Goal: Check status: Check status

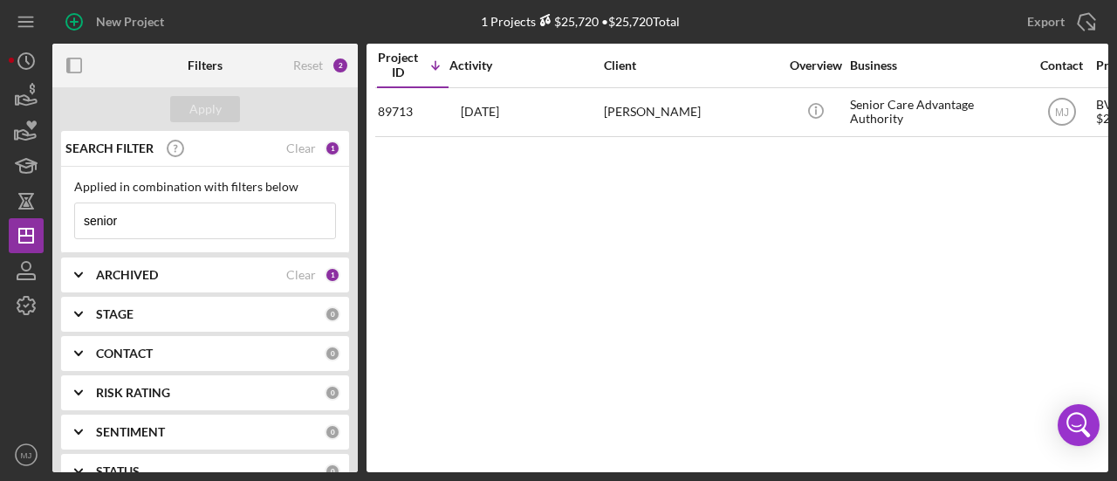
click at [265, 229] on input "senior" at bounding box center [205, 220] width 260 height 35
click at [206, 297] on div "STAGE 0" at bounding box center [218, 314] width 244 height 35
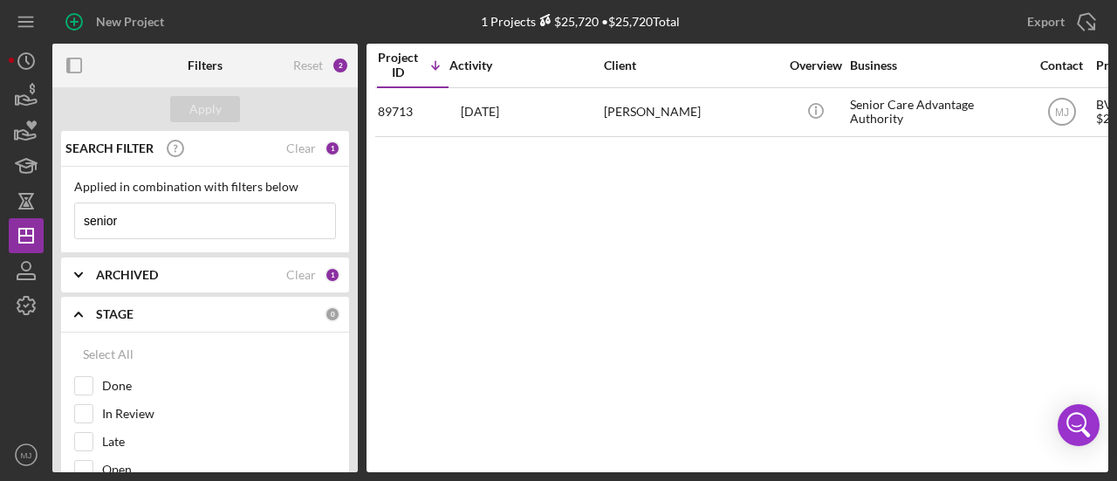
click at [205, 276] on div "ARCHIVED" at bounding box center [191, 275] width 190 height 14
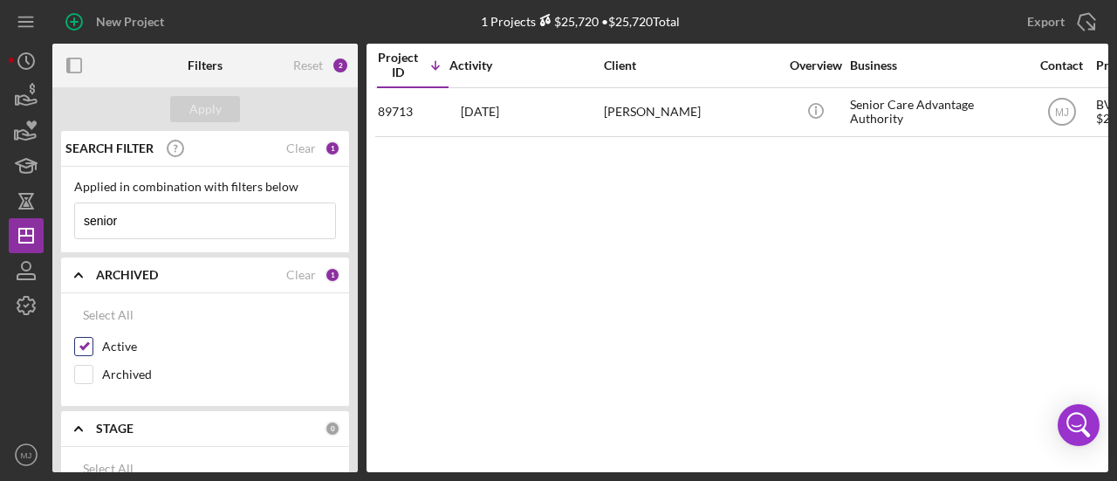
click at [86, 345] on input "Active" at bounding box center [83, 346] width 17 height 17
checkbox input "false"
click at [167, 217] on input "senior" at bounding box center [205, 220] width 260 height 35
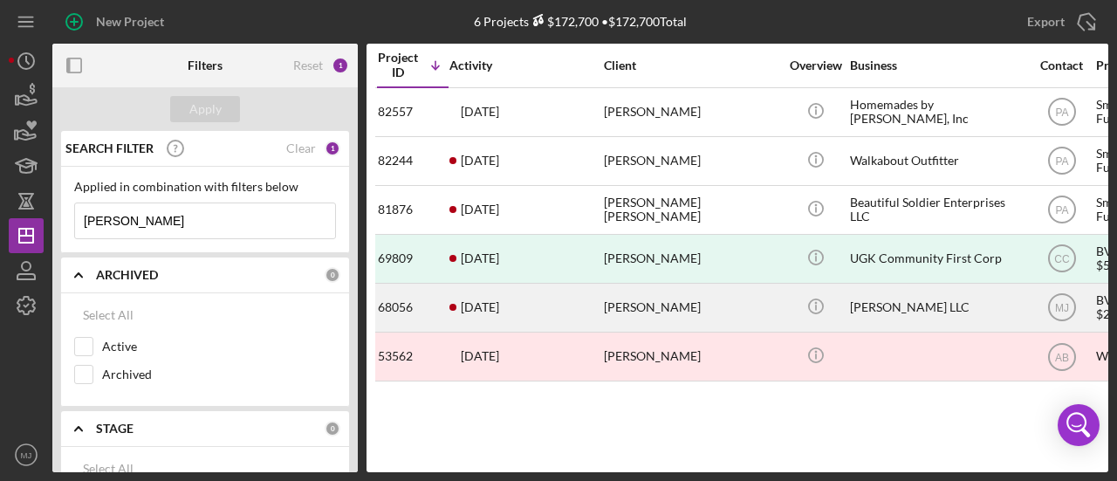
type input "[PERSON_NAME]"
click at [634, 308] on div "[PERSON_NAME]" at bounding box center [691, 307] width 174 height 46
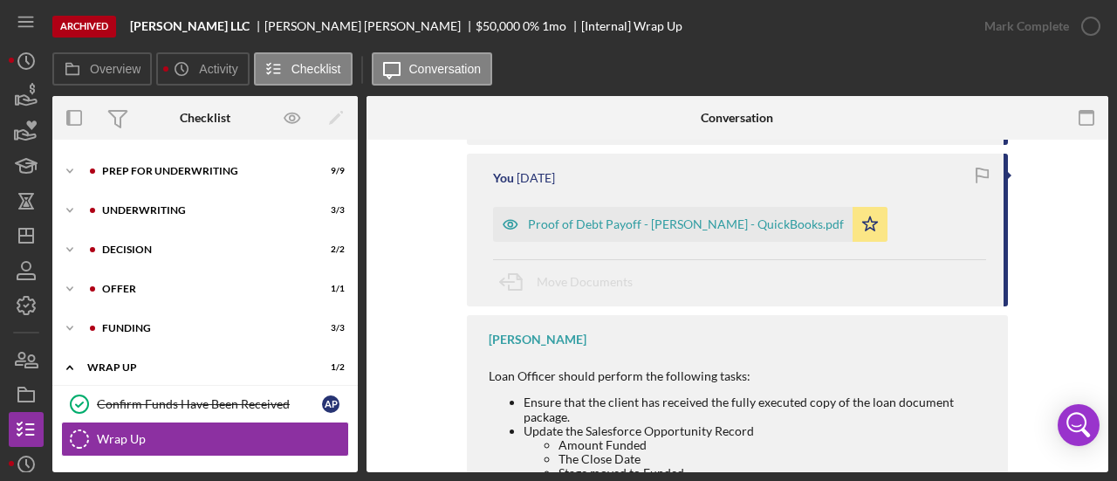
scroll to position [523, 0]
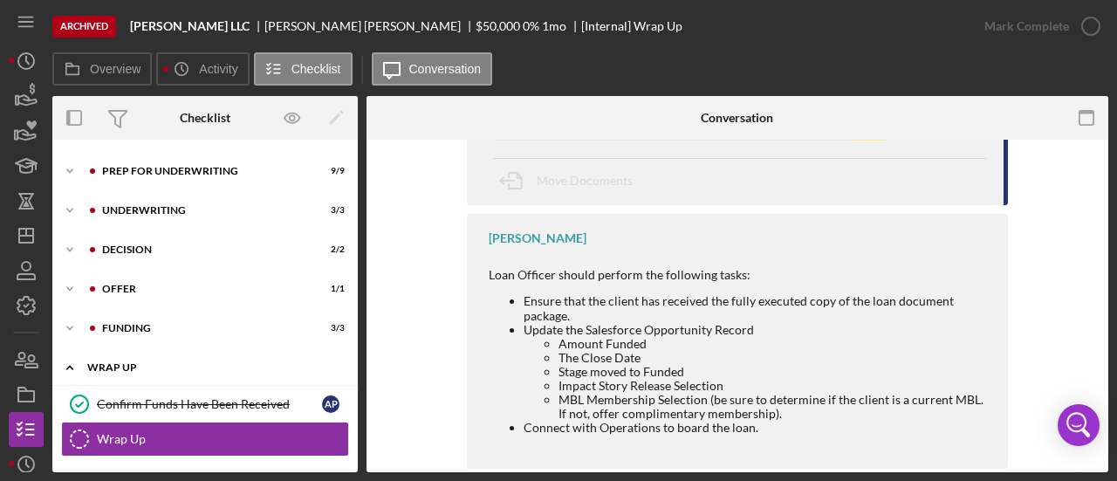
click at [143, 364] on div "Wrap Up" at bounding box center [211, 367] width 249 height 10
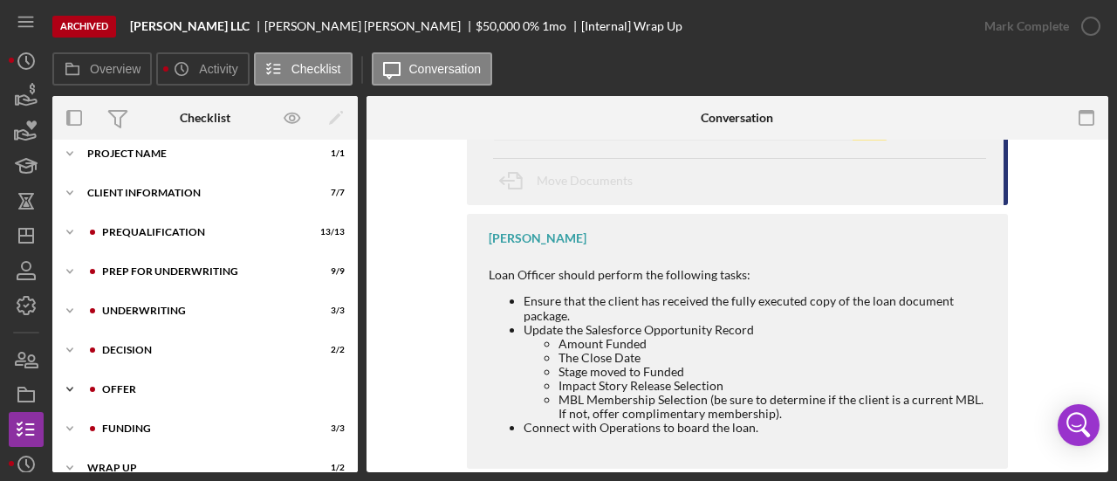
scroll to position [0, 0]
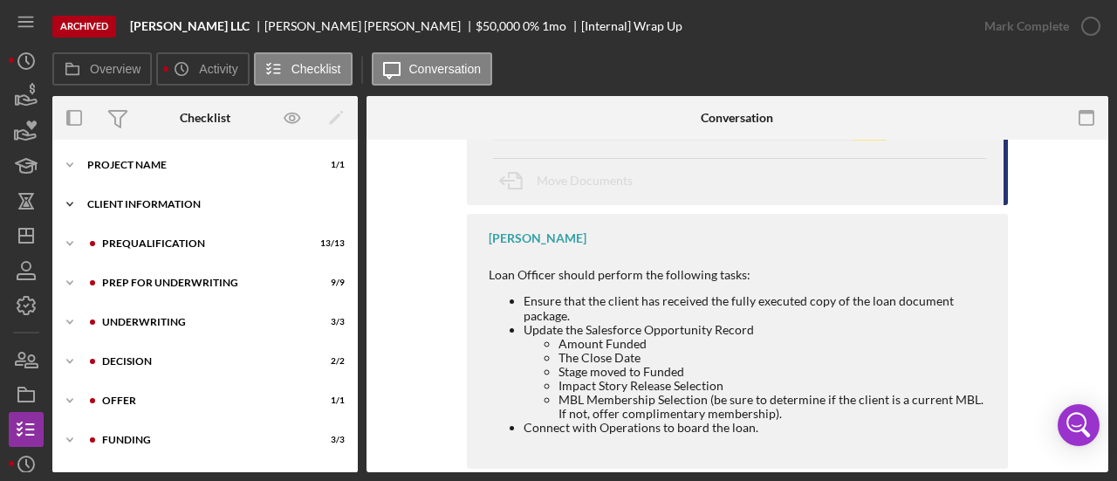
click at [152, 205] on div "Client Information" at bounding box center [211, 204] width 249 height 10
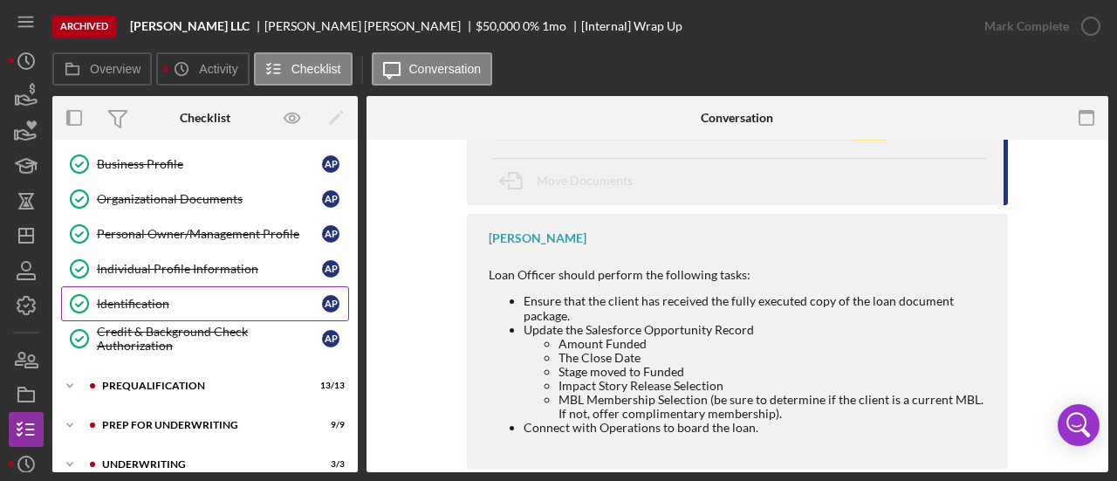
scroll to position [174, 0]
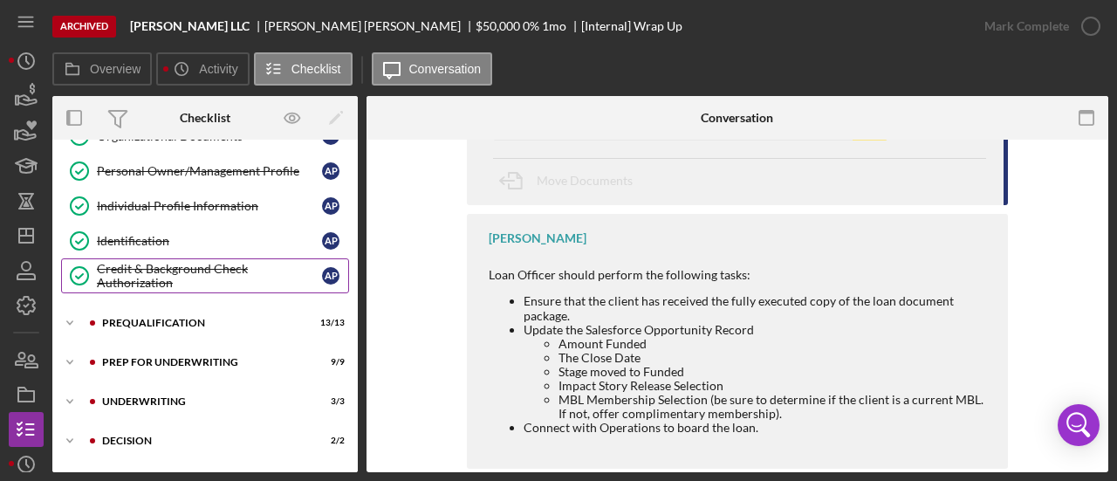
click at [174, 264] on div "Credit & Background Check Authorization" at bounding box center [209, 276] width 225 height 28
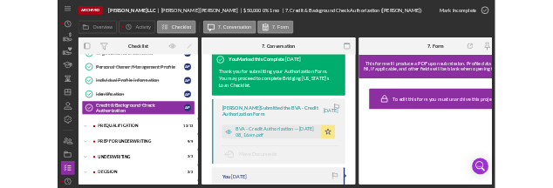
scroll to position [436, 0]
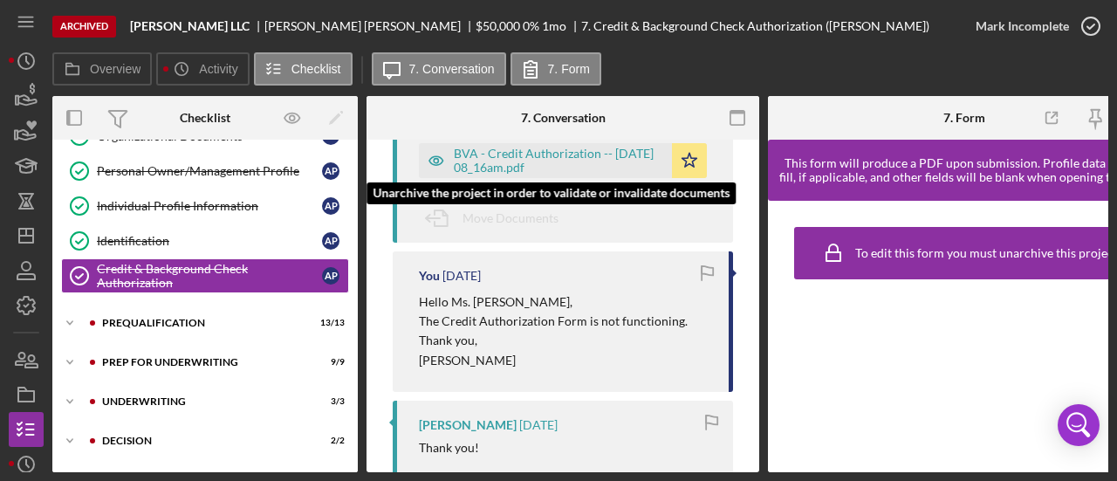
click at [540, 160] on div "BVA - Credit Authorization -- [DATE] 08_16am.pdf" at bounding box center [558, 161] width 209 height 28
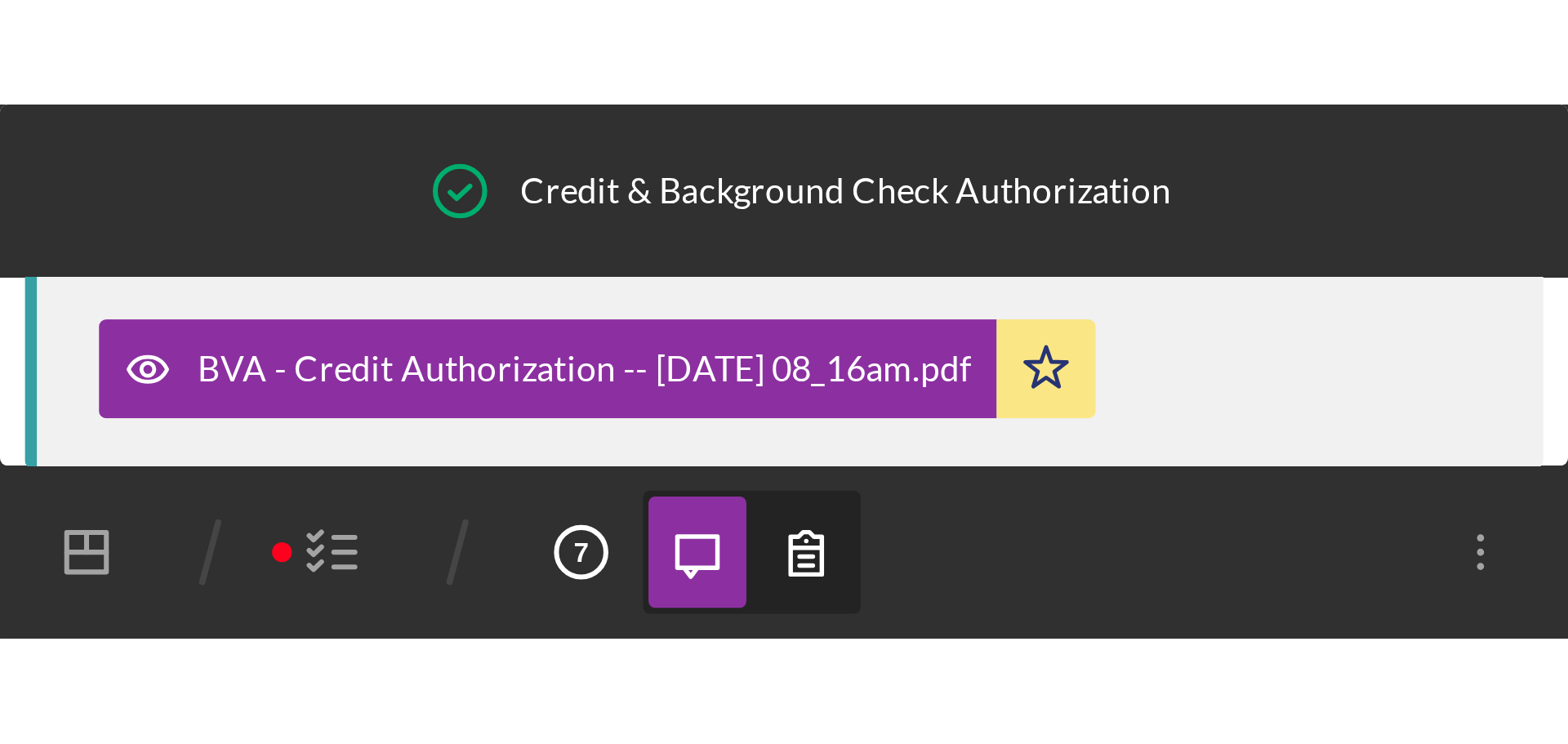
scroll to position [0, 0]
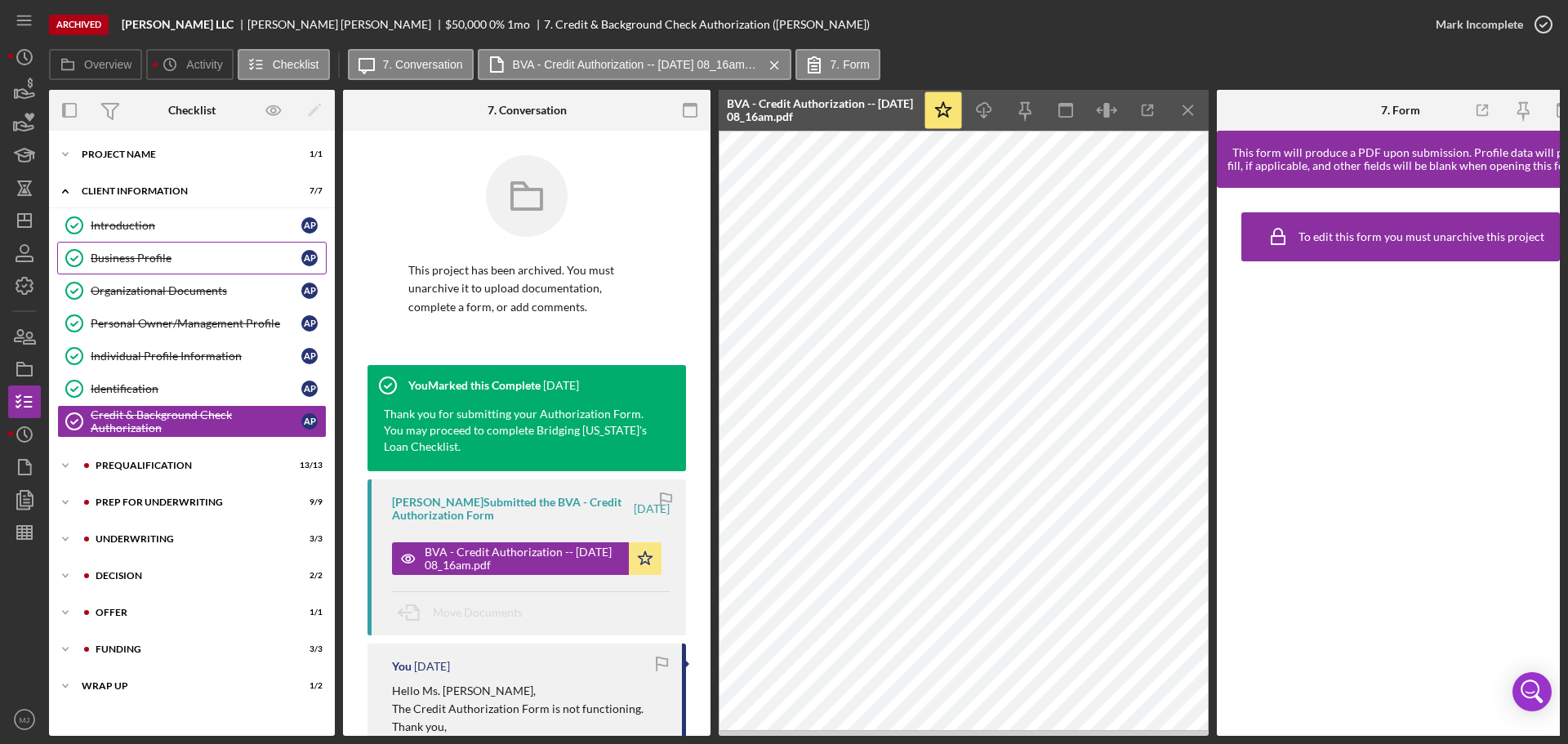
click at [134, 257] on div "Business Profile" at bounding box center [196, 258] width 211 height 13
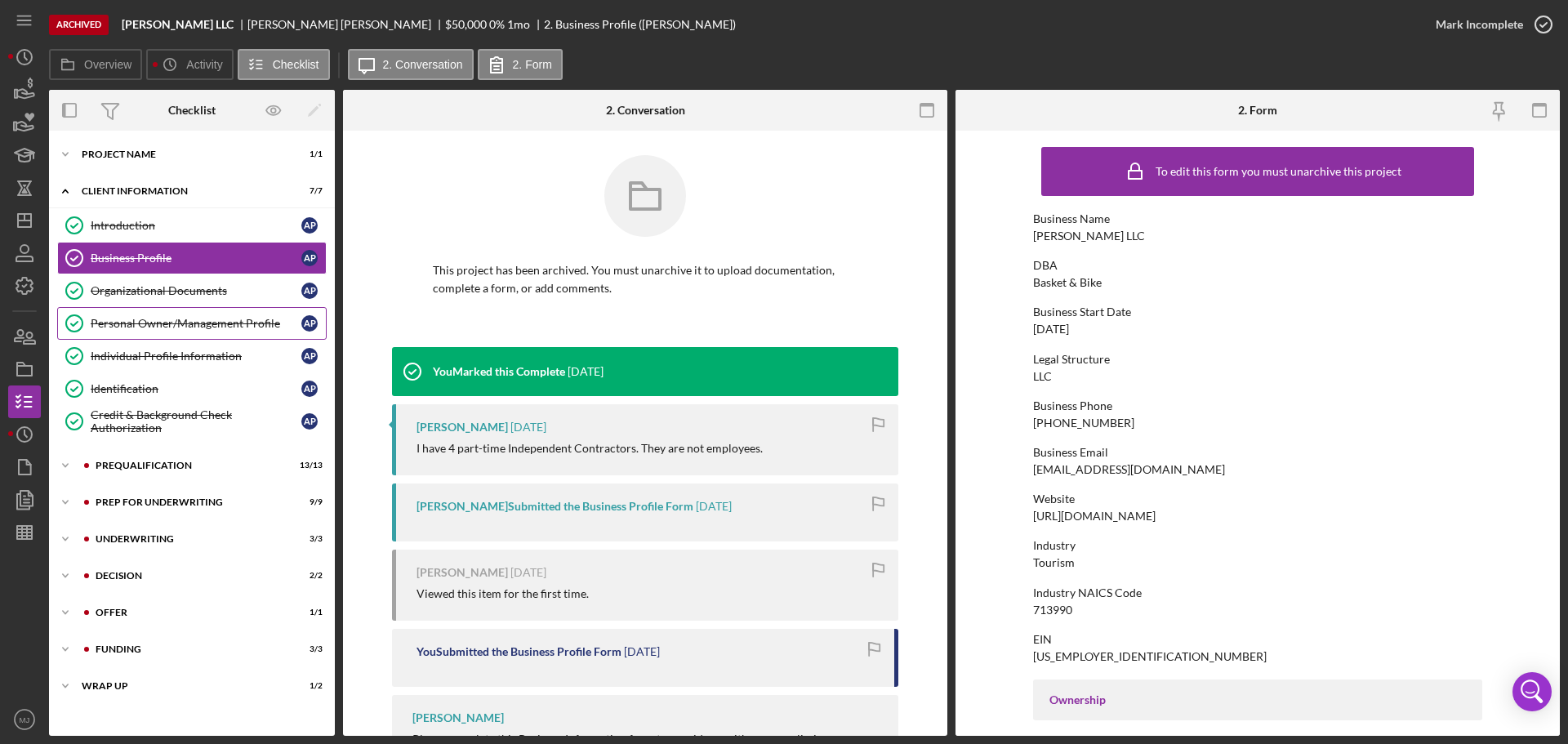
click at [139, 322] on div "Personal Owner/Management Profile" at bounding box center [196, 323] width 211 height 13
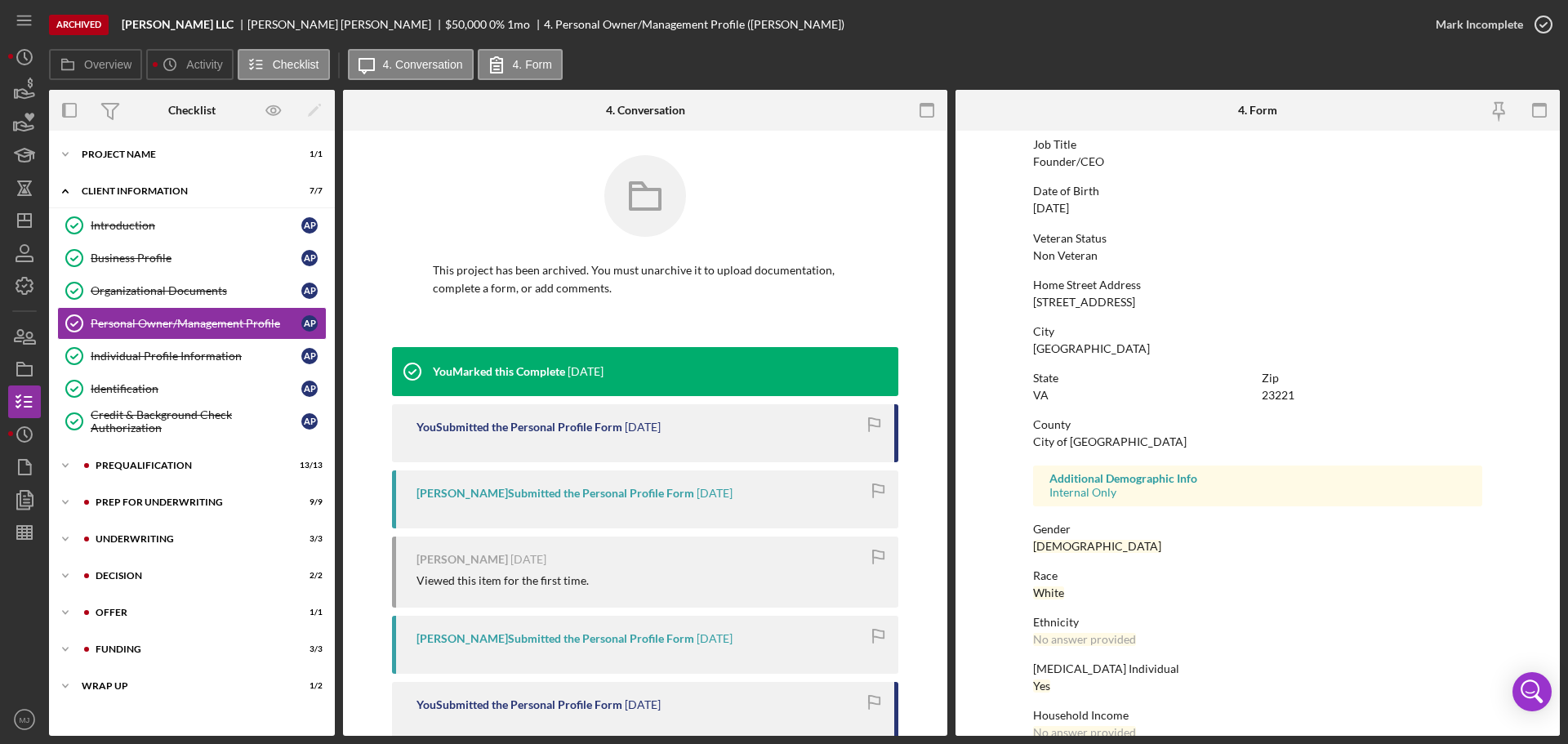
scroll to position [156, 0]
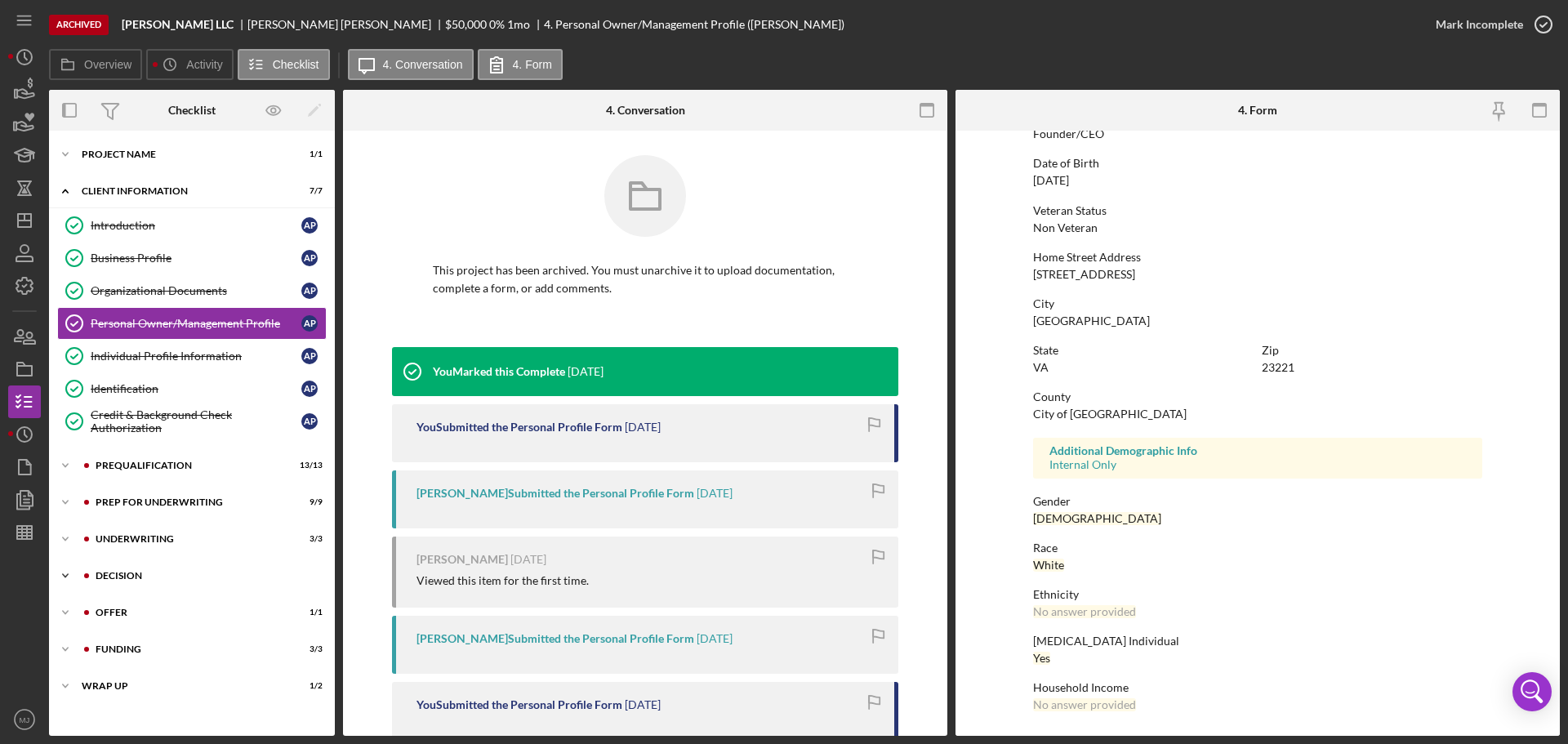
click at [118, 449] on div "Decision" at bounding box center [205, 576] width 219 height 9
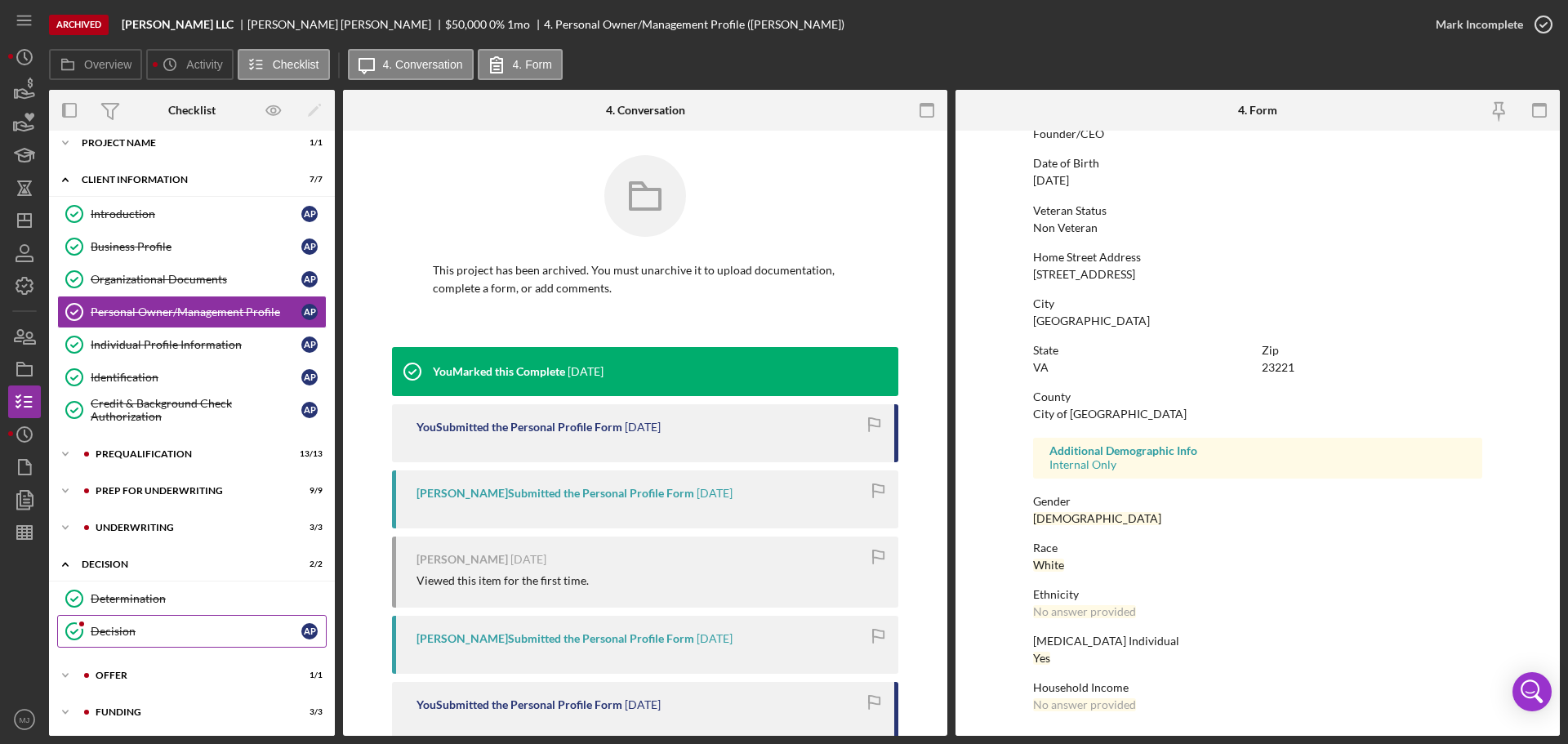
scroll to position [50, 0]
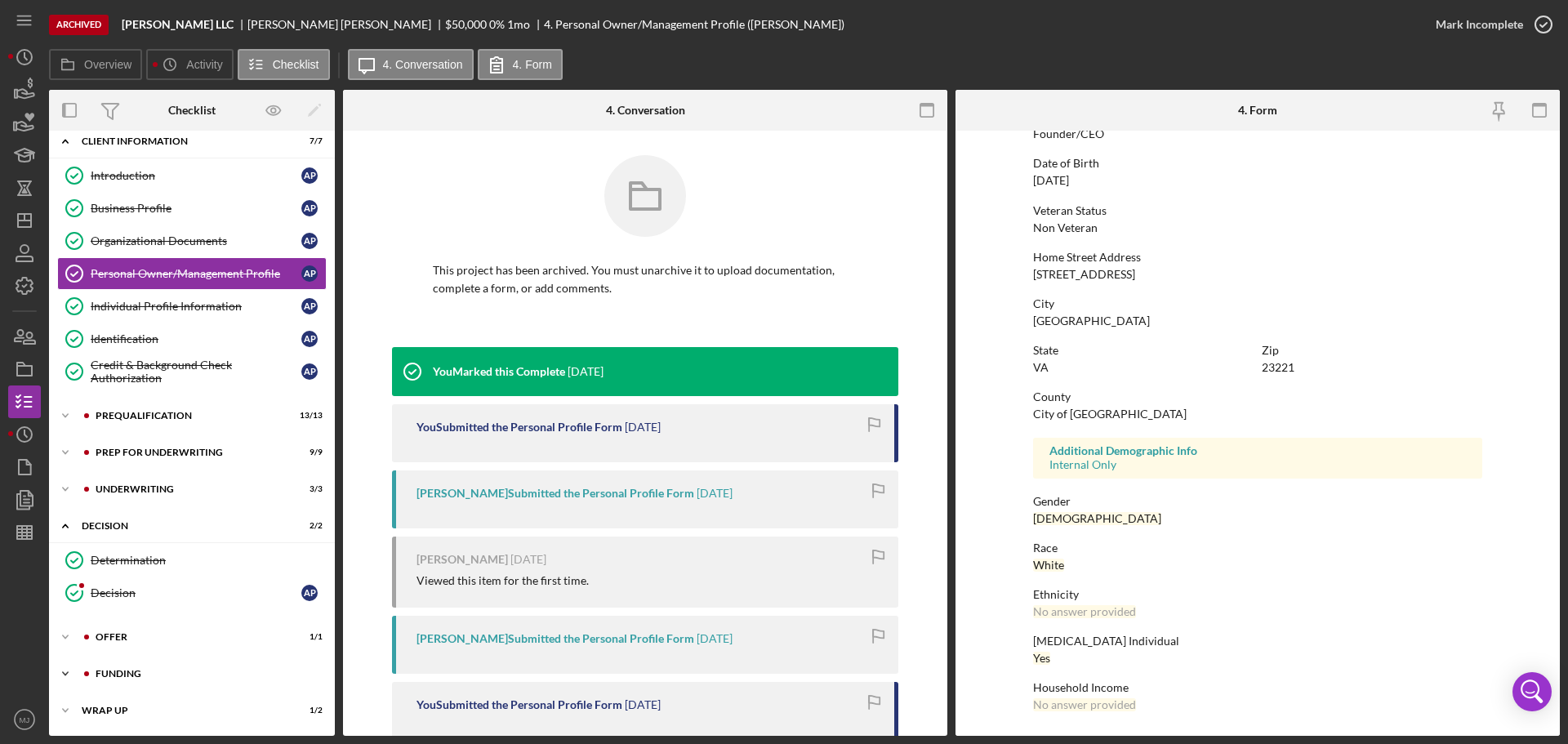
click at [112, 449] on div "Funding" at bounding box center [205, 673] width 219 height 9
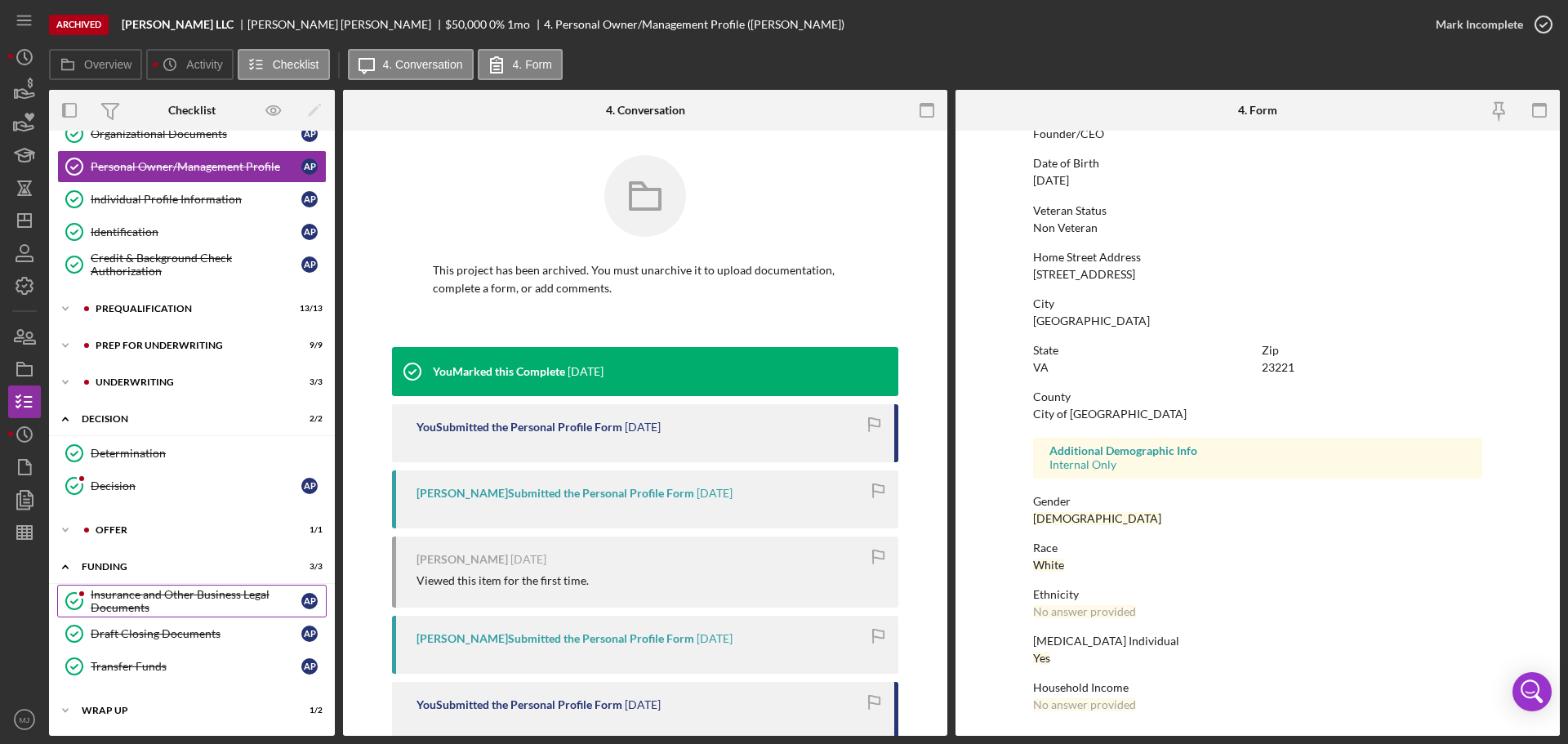
click at [125, 449] on div "Insurance and Other Business Legal Documents" at bounding box center [196, 601] width 211 height 26
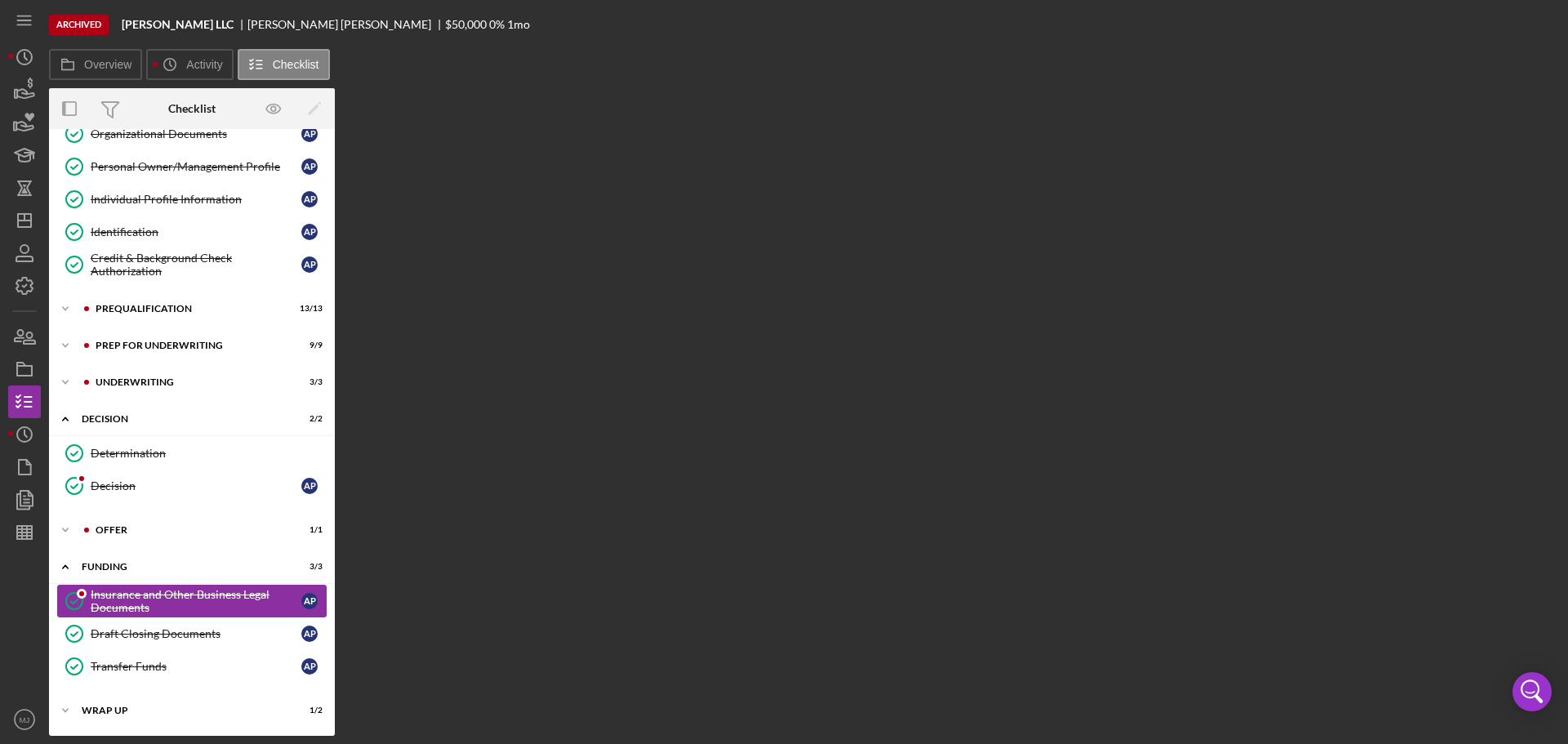
scroll to position [156, 0]
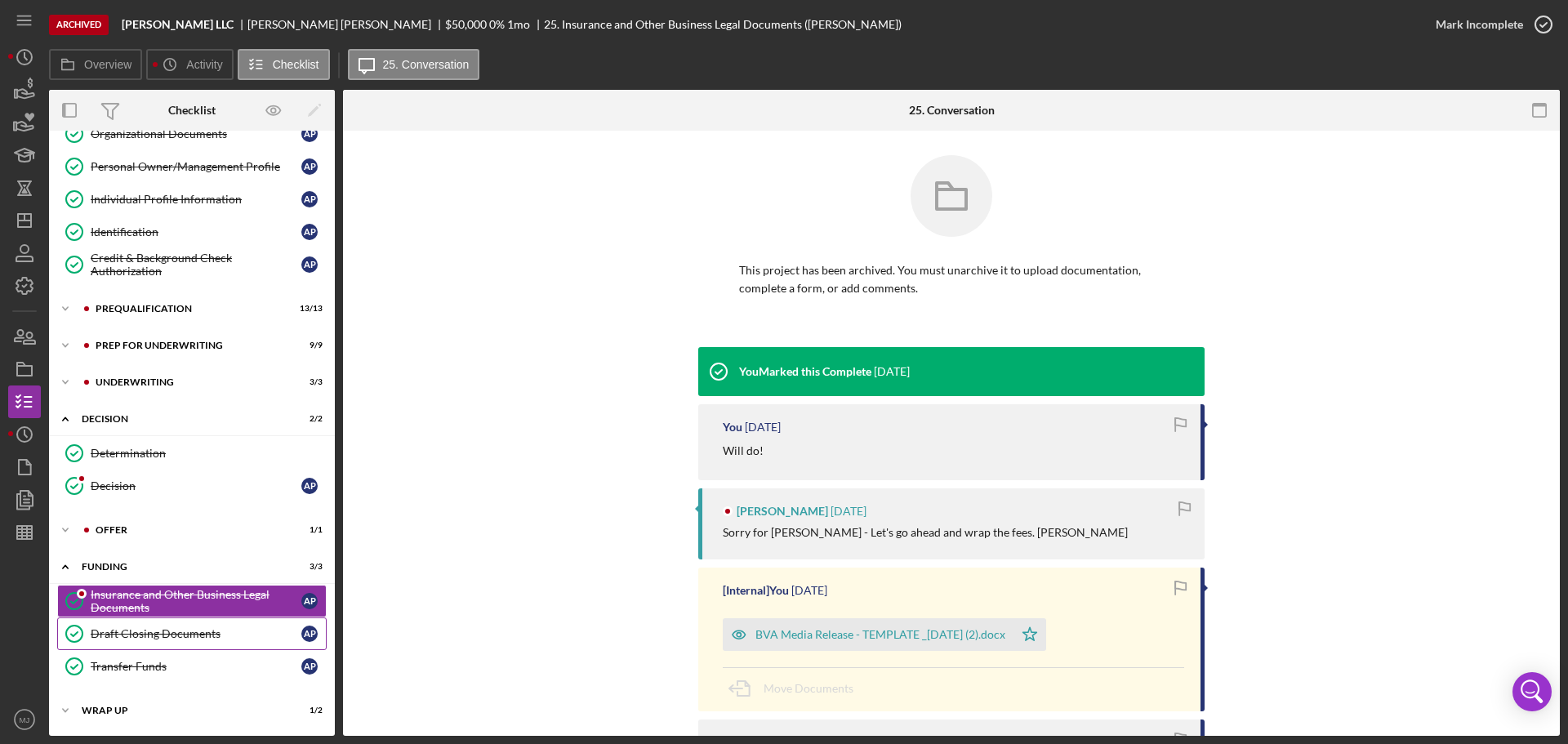
click at [161, 449] on link "Draft Closing Documents Draft Closing Documents A P" at bounding box center [192, 633] width 270 height 33
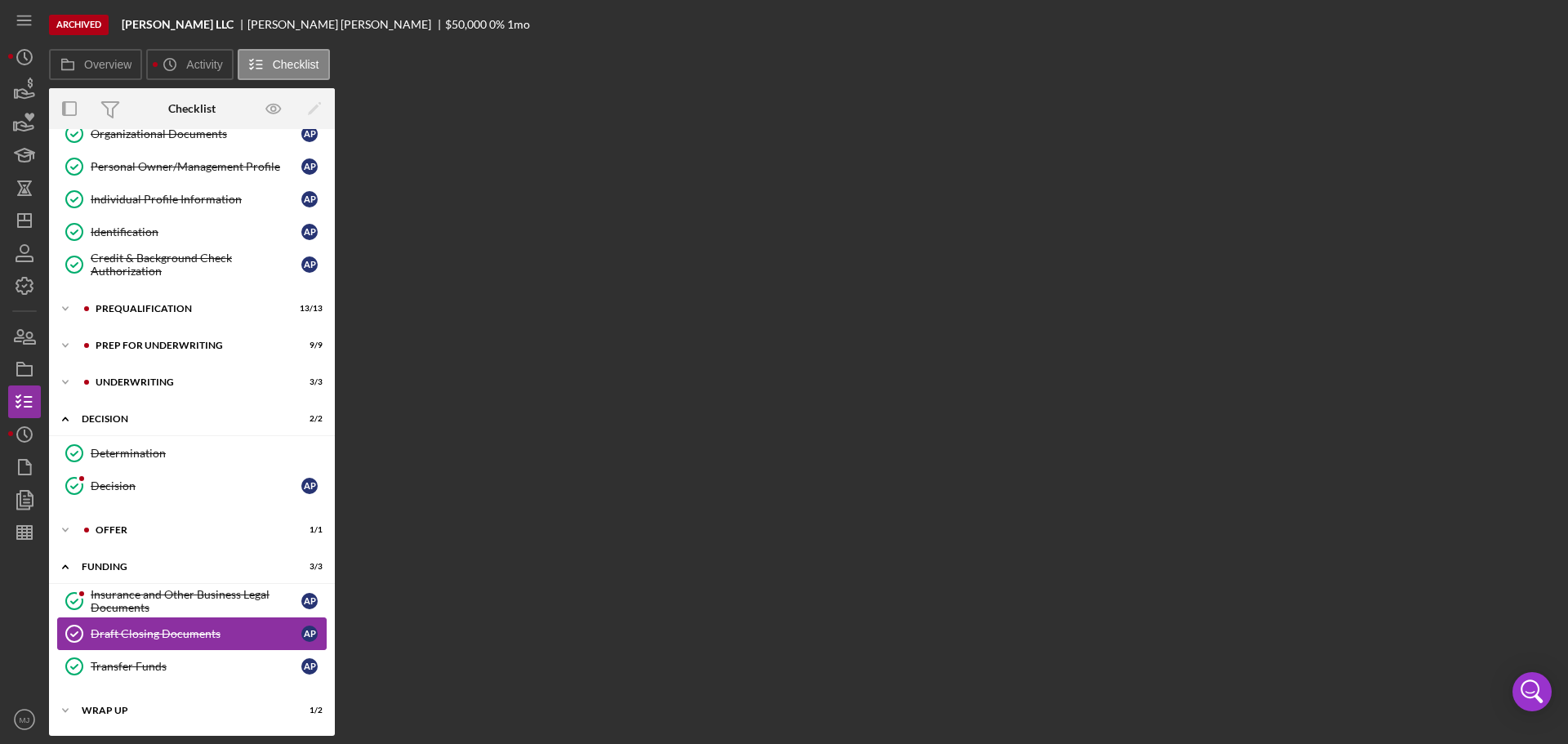
scroll to position [156, 0]
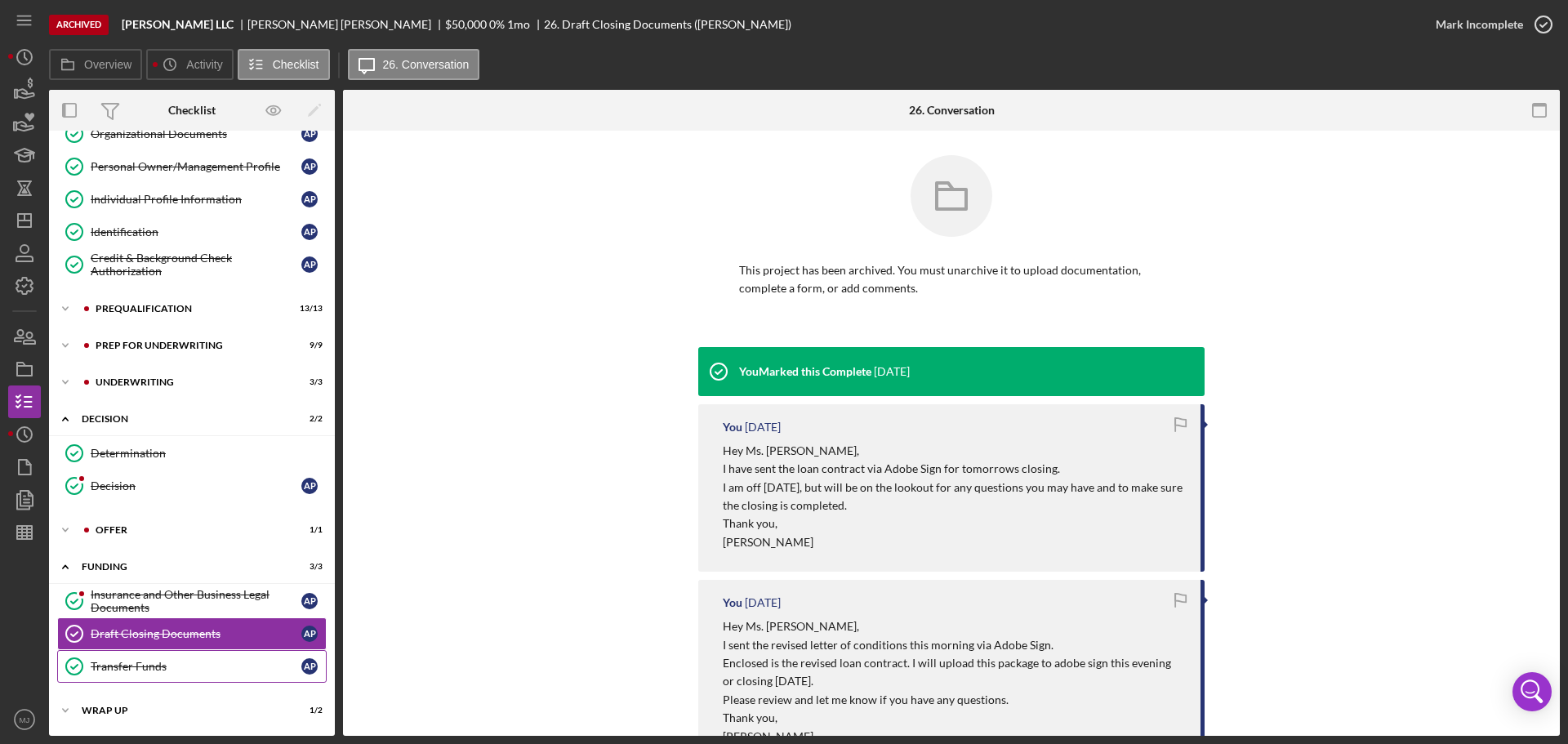
click at [156, 449] on div "Transfer Funds" at bounding box center [196, 666] width 211 height 13
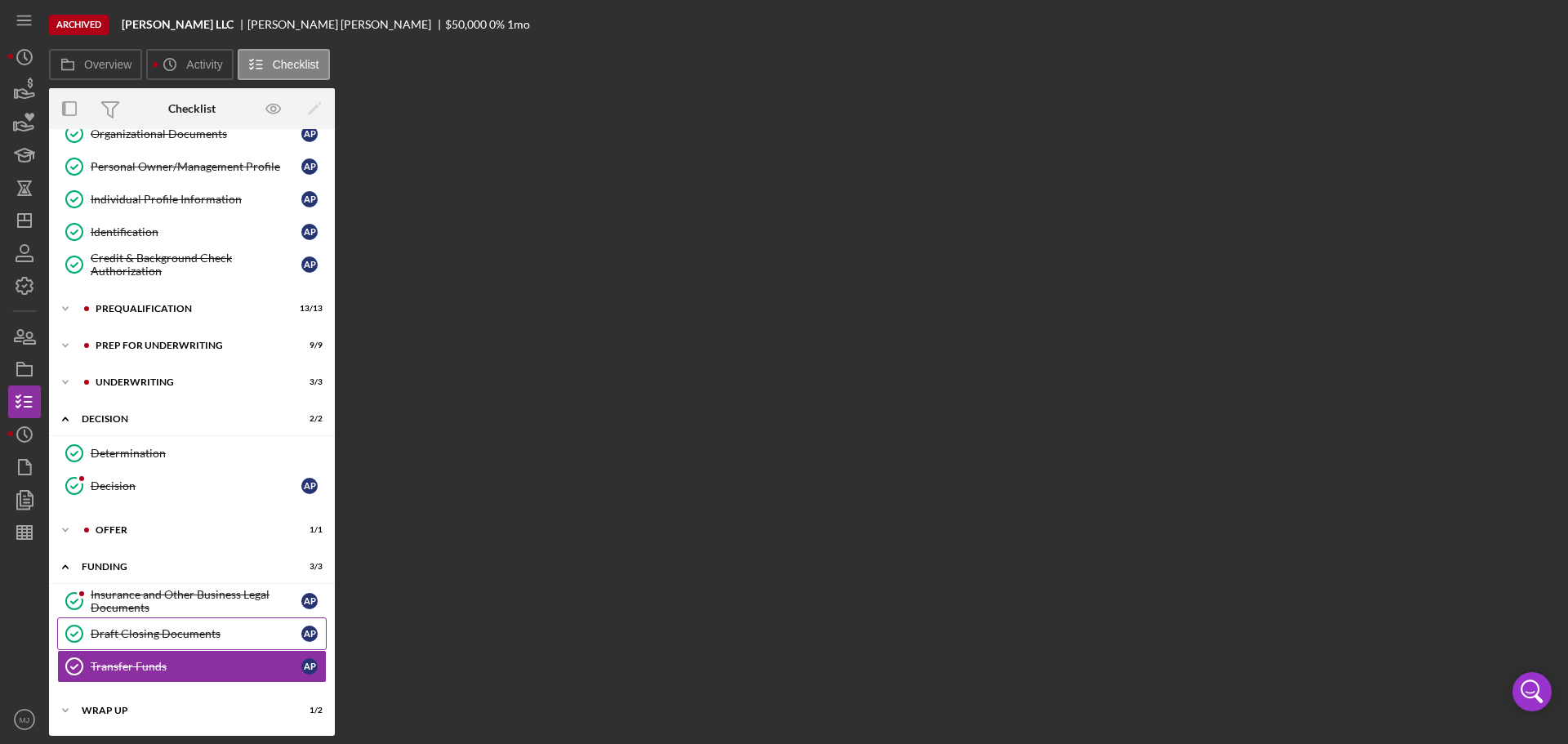
scroll to position [156, 0]
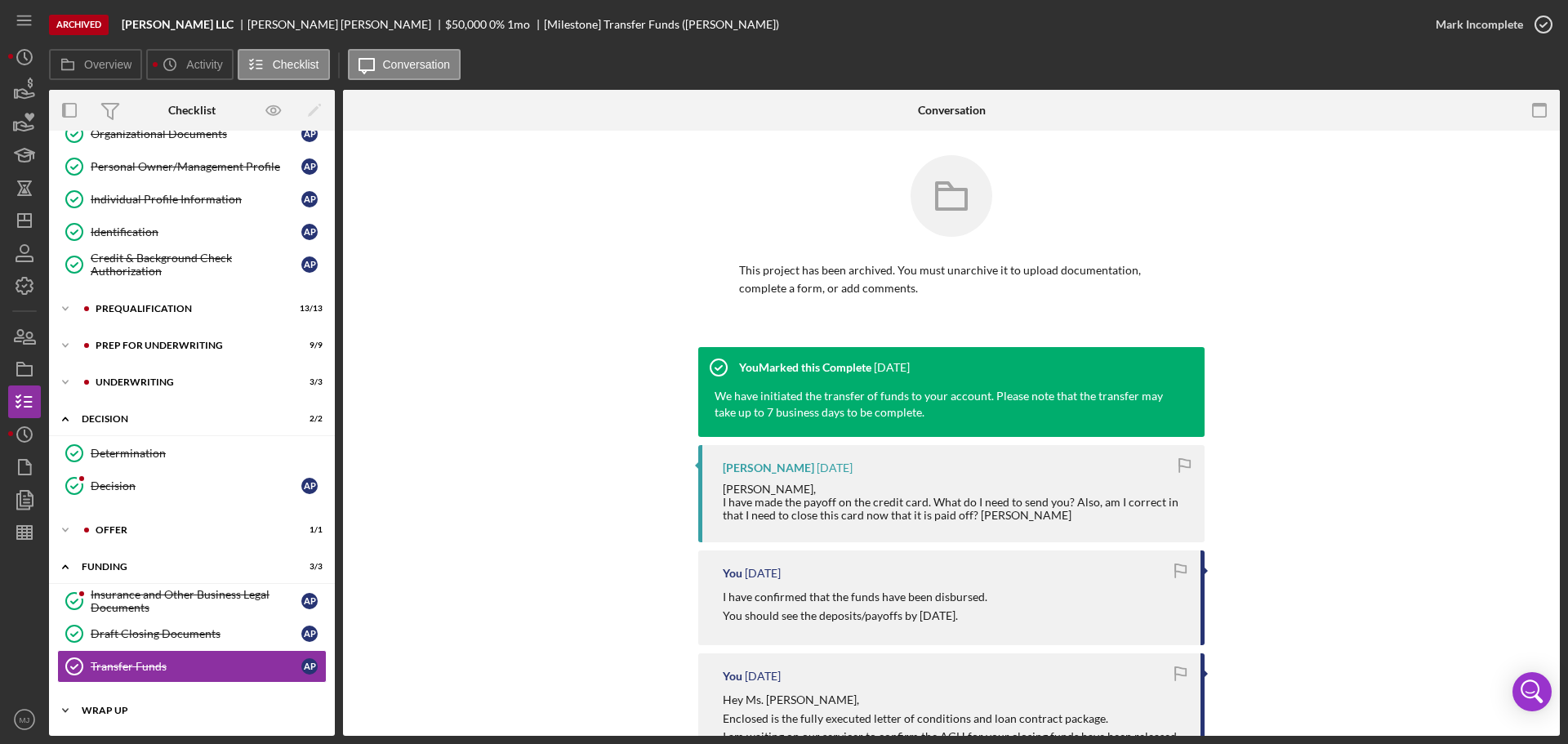
click at [107, 449] on div "Wrap Up" at bounding box center [198, 710] width 233 height 9
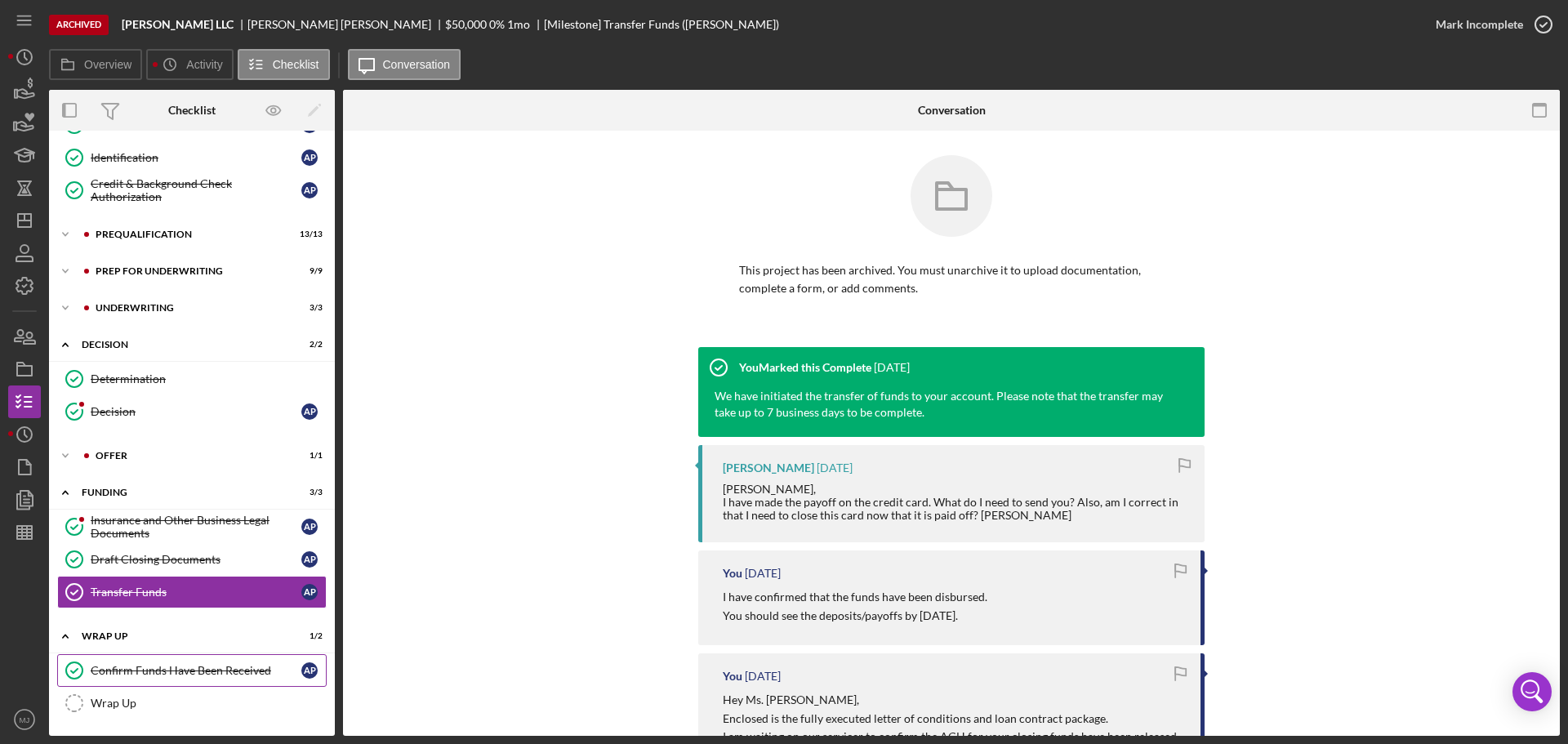
click at [129, 449] on div "Confirm Funds Have Been Received" at bounding box center [196, 670] width 211 height 13
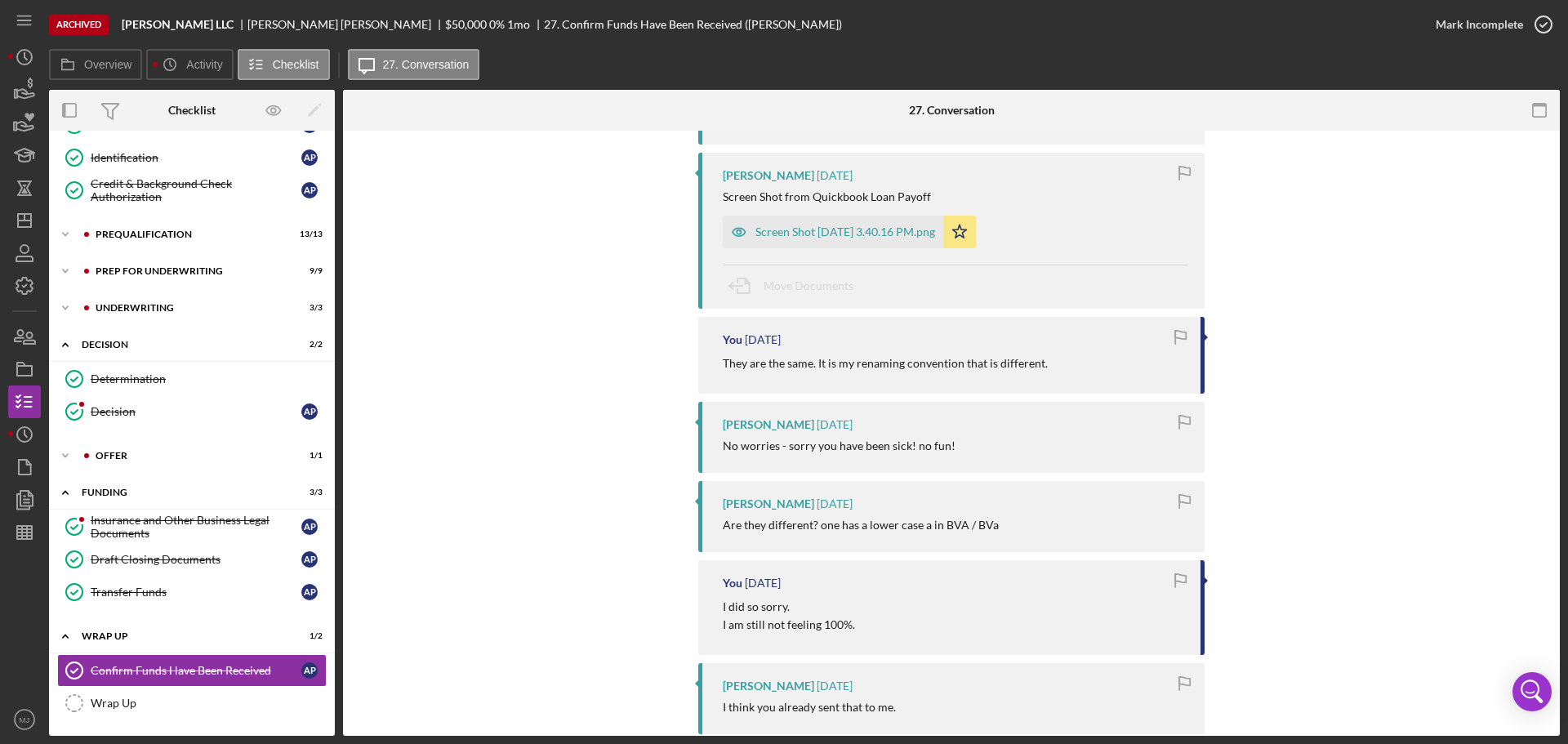
scroll to position [1388, 0]
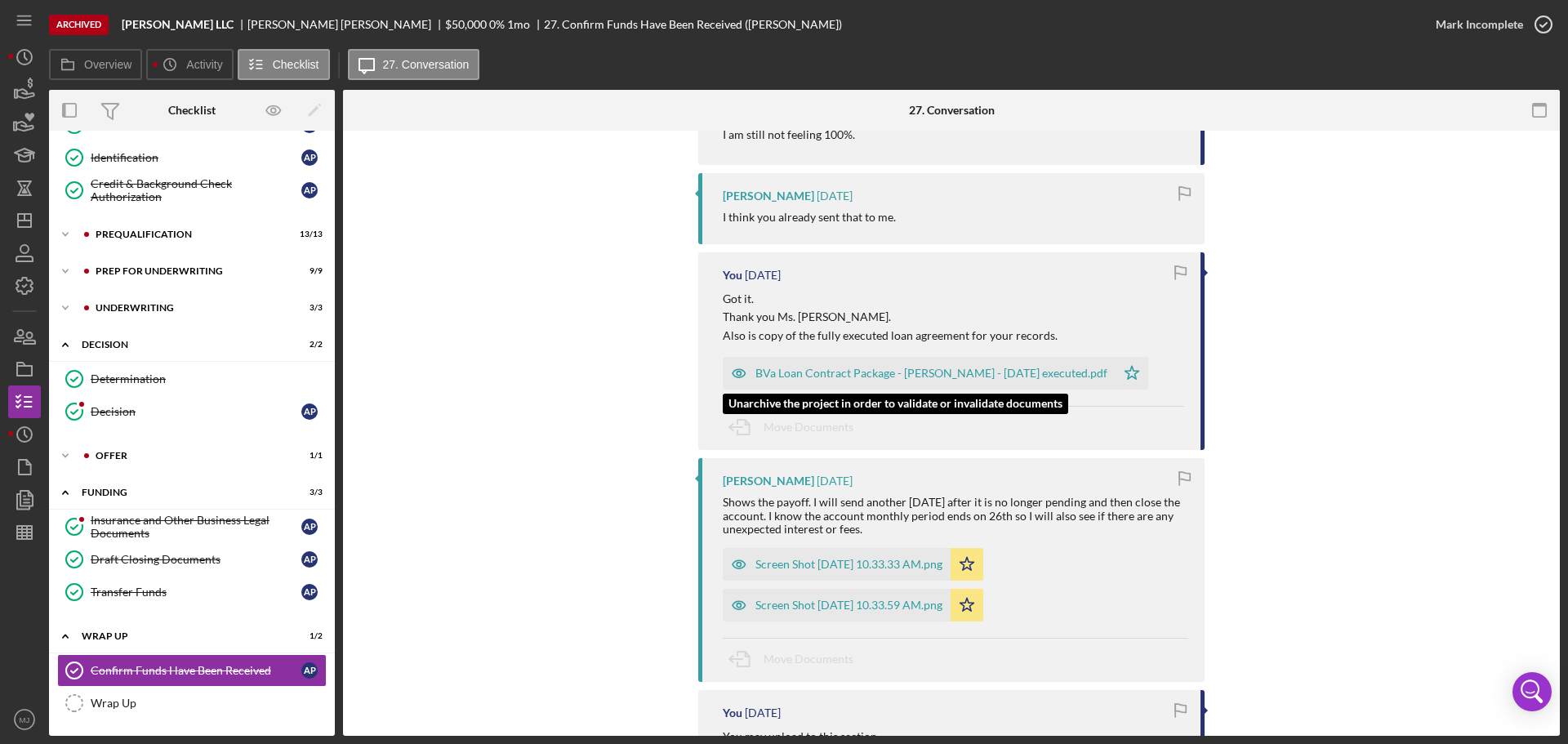
click at [927, 368] on div "BVa Loan Contract Package - [PERSON_NAME] - [DATE] executed.pdf" at bounding box center [919, 372] width 393 height 33
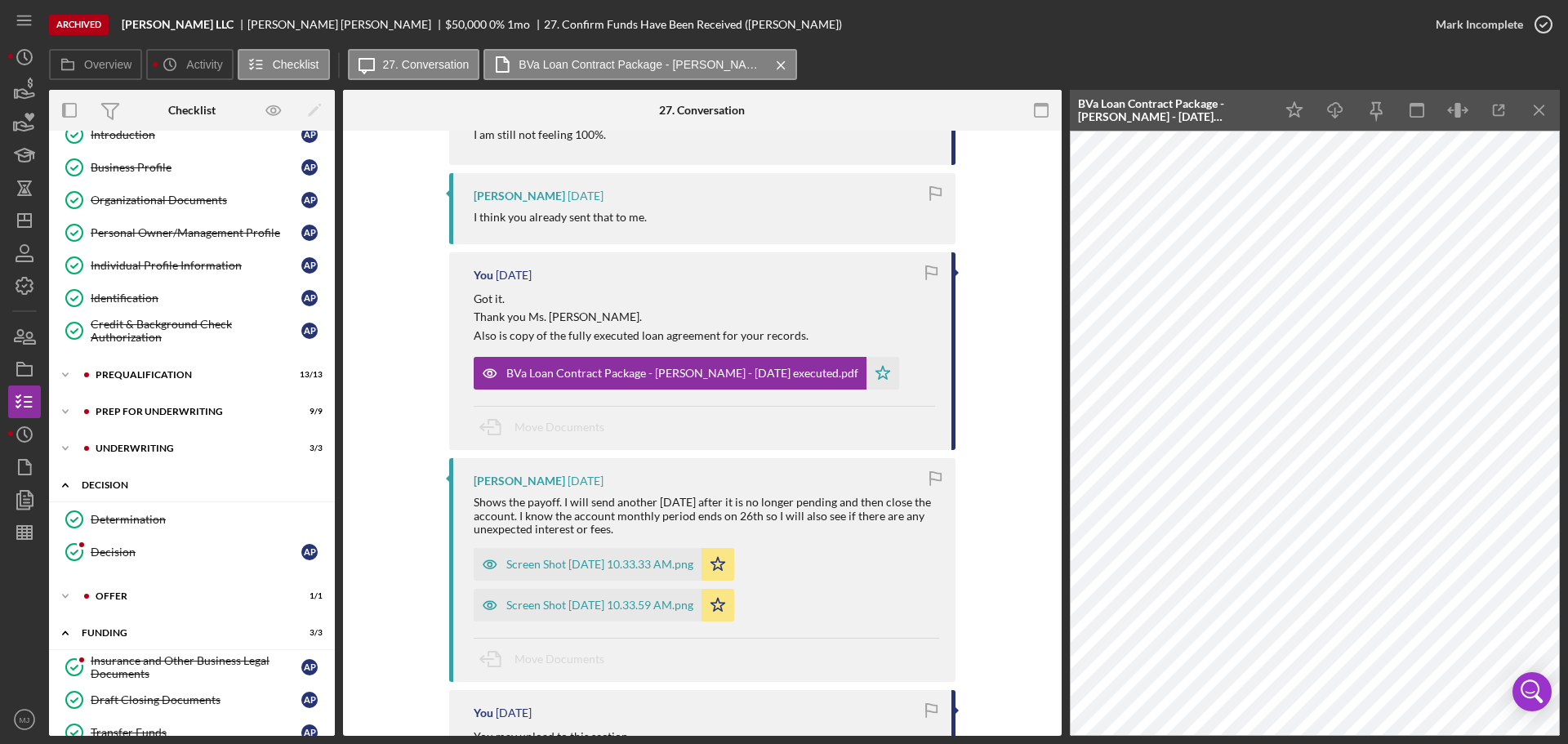
scroll to position [67, 0]
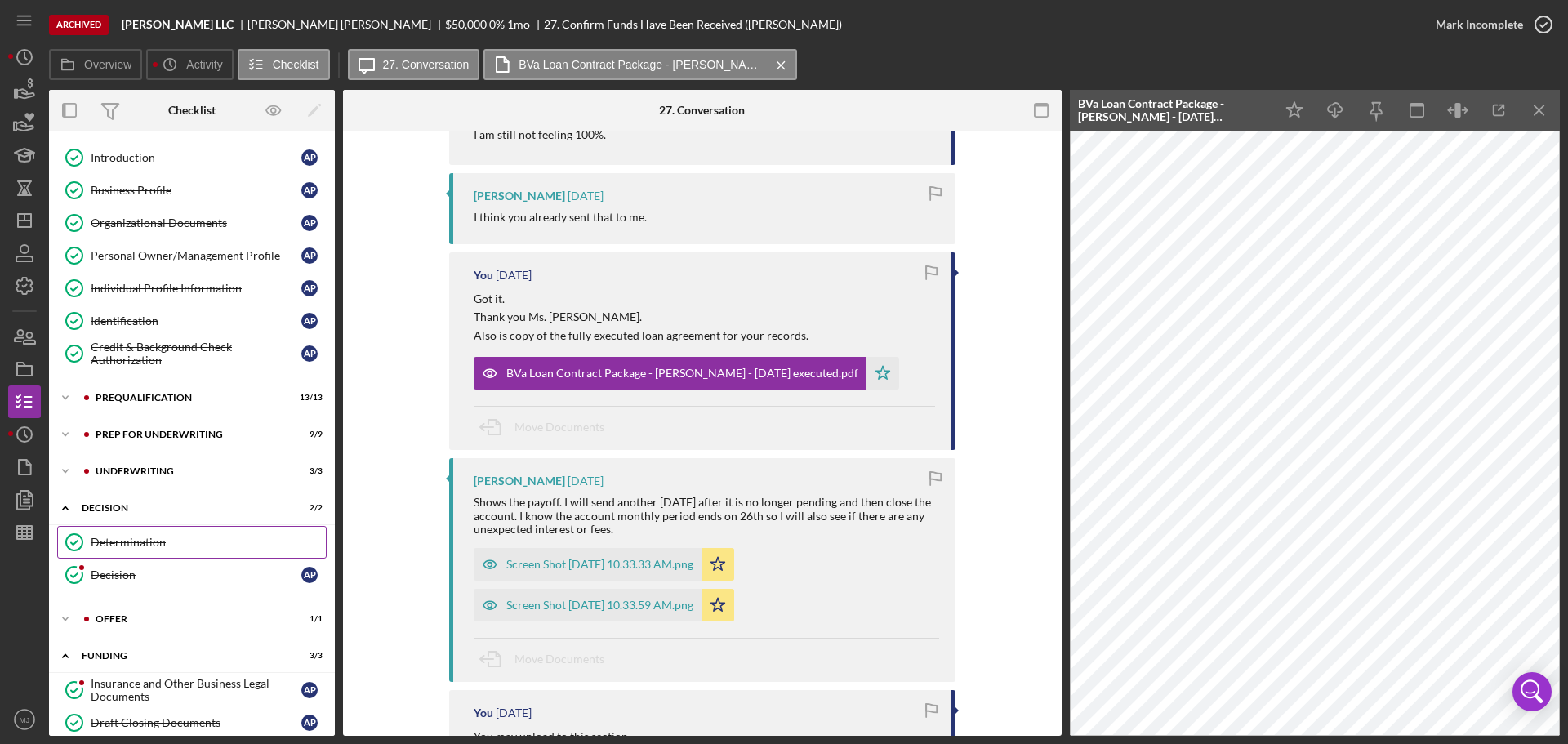
click at [98, 449] on link "Determination Determination" at bounding box center [192, 542] width 270 height 33
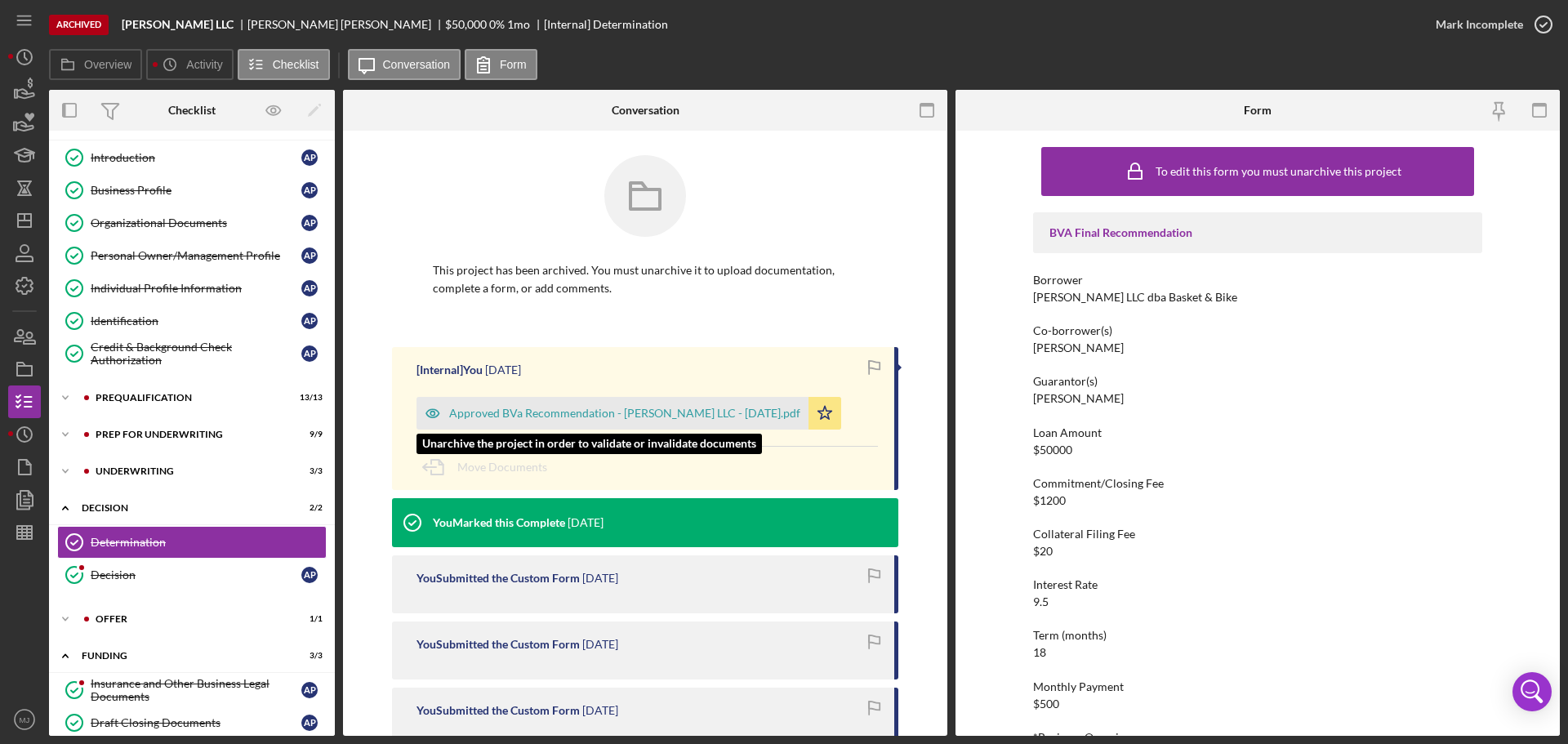
click at [739, 419] on div "Approved BVa Recommendation - [PERSON_NAME] LLC - [DATE].pdf" at bounding box center [612, 413] width 392 height 33
